Goal: Information Seeking & Learning: Find contact information

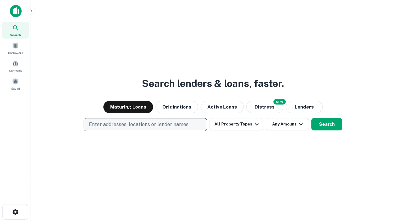
click at [145, 125] on p "Enter addresses, locations or lender names" at bounding box center [139, 124] width 100 height 7
type input "**********"
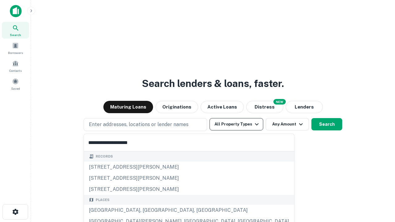
click at [148, 211] on div "[GEOGRAPHIC_DATA], [GEOGRAPHIC_DATA], [GEOGRAPHIC_DATA]" at bounding box center [189, 210] width 210 height 11
click at [236, 124] on button "All Property Types" at bounding box center [237, 124] width 54 height 12
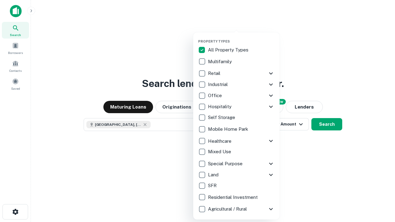
click at [241, 37] on button "button" at bounding box center [241, 37] width 86 height 0
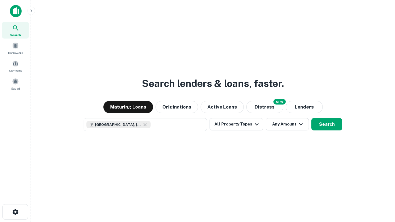
scroll to position [10, 0]
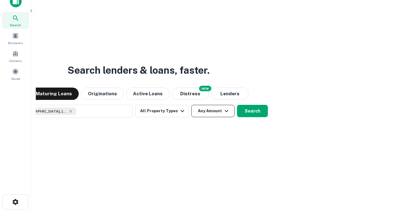
click at [191, 105] on button "Any Amount" at bounding box center [212, 111] width 43 height 12
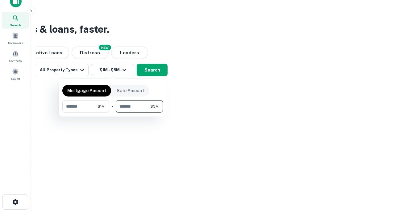
type input "*******"
click at [113, 113] on button "button" at bounding box center [112, 113] width 101 height 0
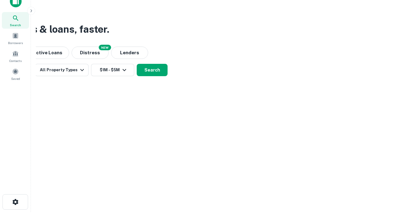
scroll to position [3, 114]
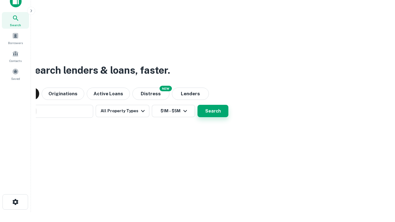
click at [198, 105] on button "Search" at bounding box center [213, 111] width 31 height 12
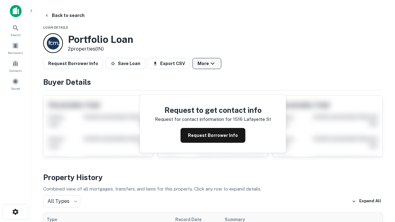
click at [207, 64] on button "More" at bounding box center [207, 63] width 29 height 11
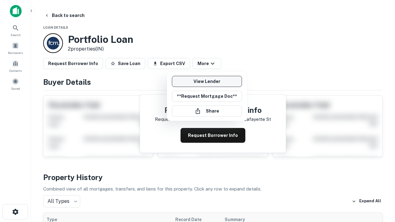
click at [207, 81] on link "View Lender" at bounding box center [207, 81] width 70 height 11
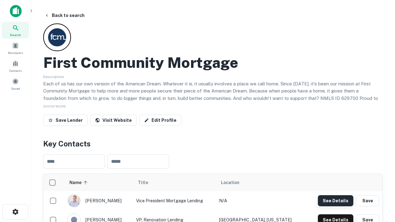
click at [336, 201] on button "See Details" at bounding box center [335, 200] width 35 height 11
